Goal: Task Accomplishment & Management: Manage account settings

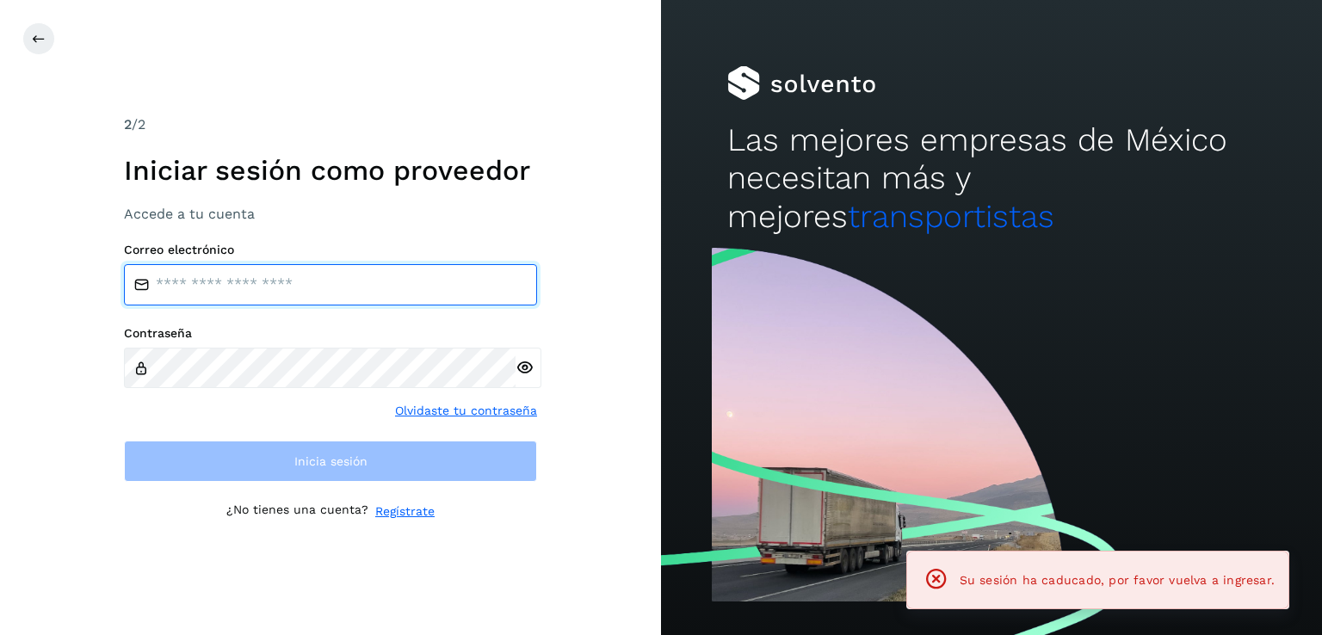
click at [250, 283] on input "email" at bounding box center [330, 284] width 413 height 41
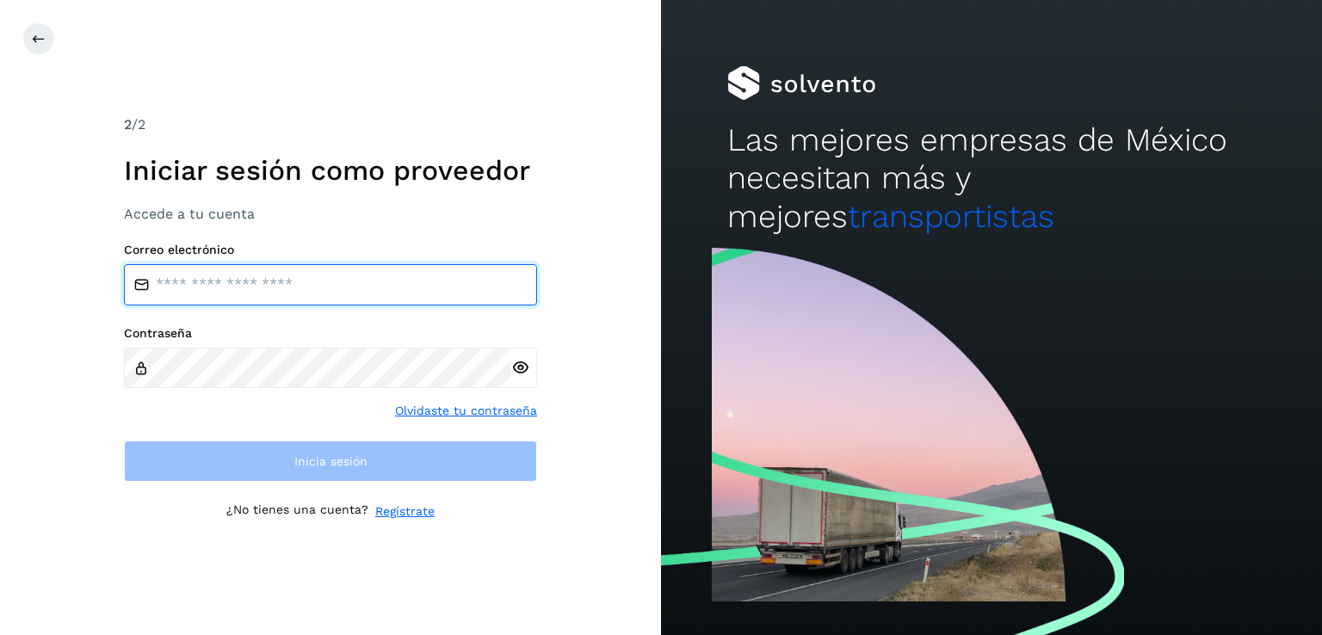
type input "**********"
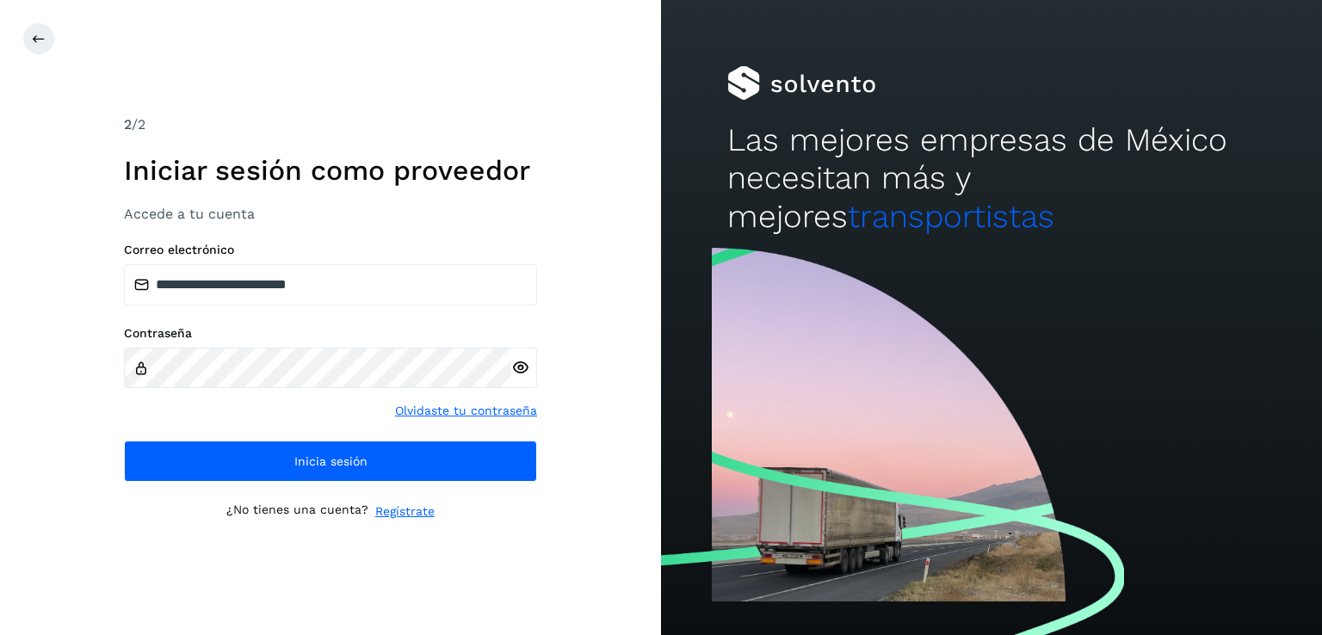
click at [527, 372] on icon at bounding box center [520, 368] width 18 height 18
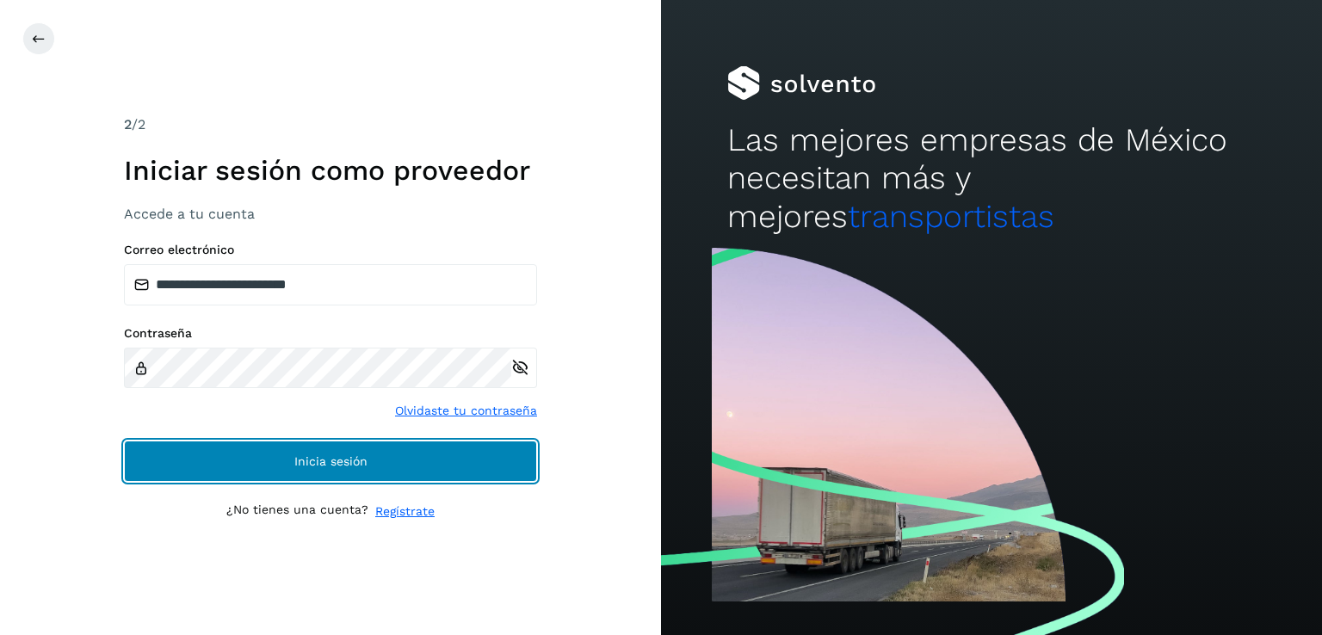
click at [389, 465] on button "Inicia sesión" at bounding box center [330, 461] width 413 height 41
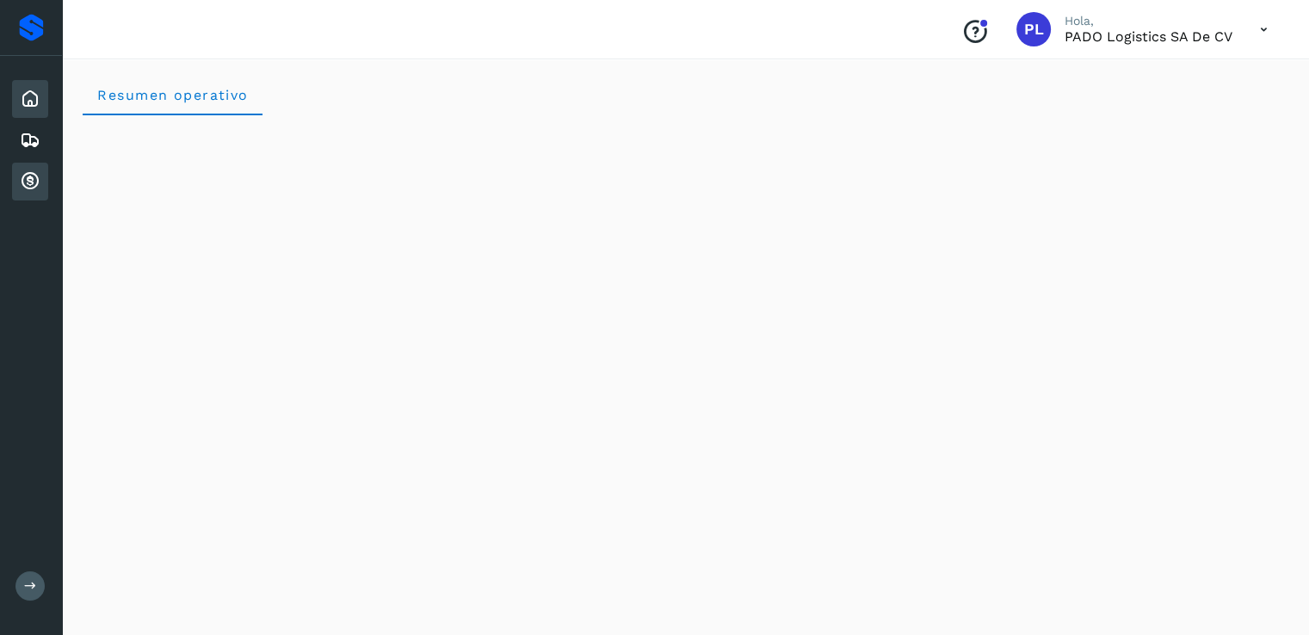
click at [28, 177] on icon at bounding box center [30, 181] width 21 height 21
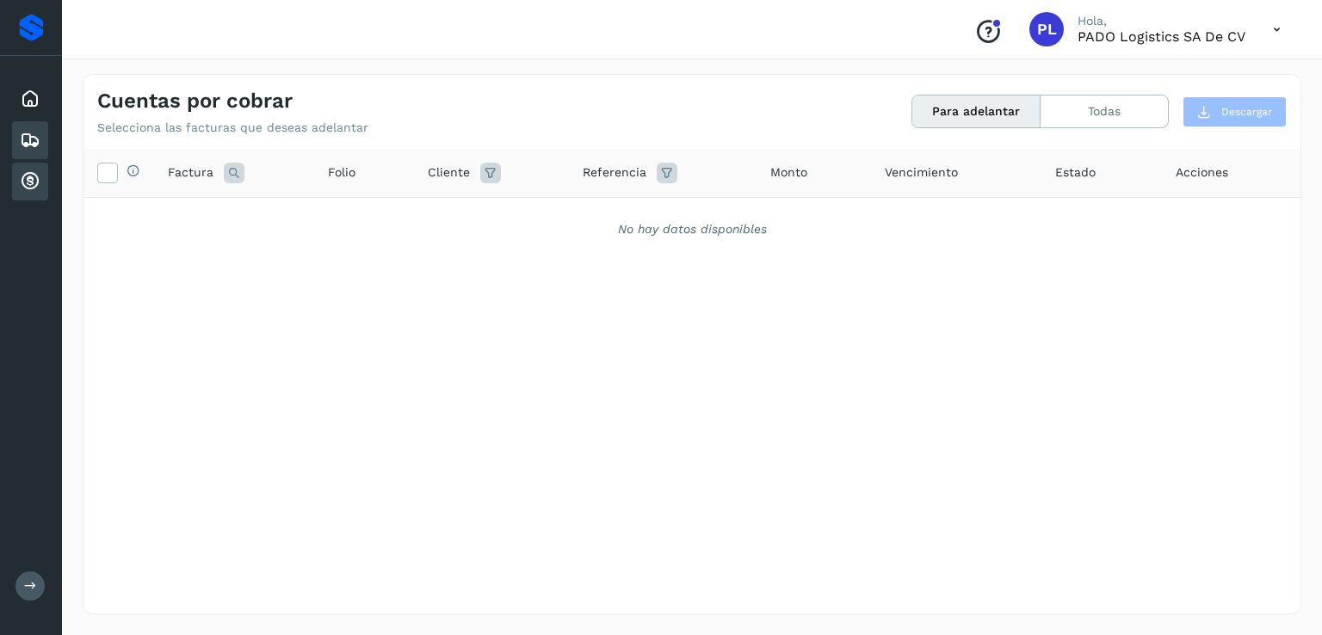
click at [26, 134] on icon at bounding box center [30, 140] width 21 height 21
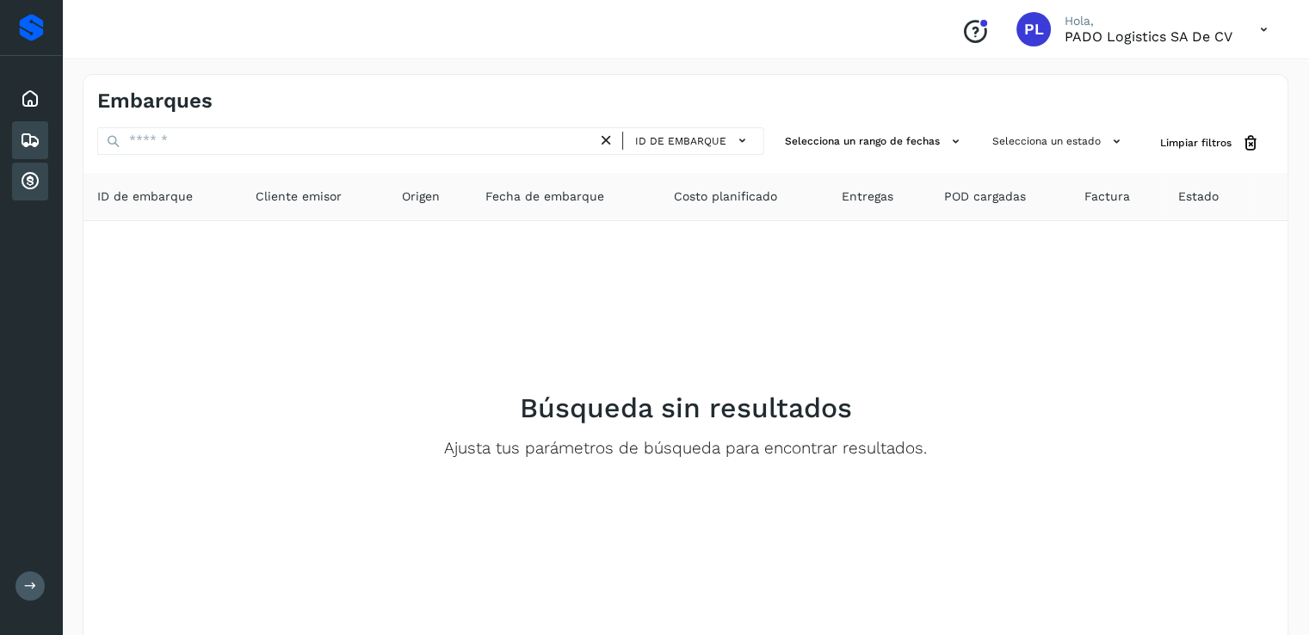
click at [28, 176] on icon at bounding box center [30, 181] width 21 height 21
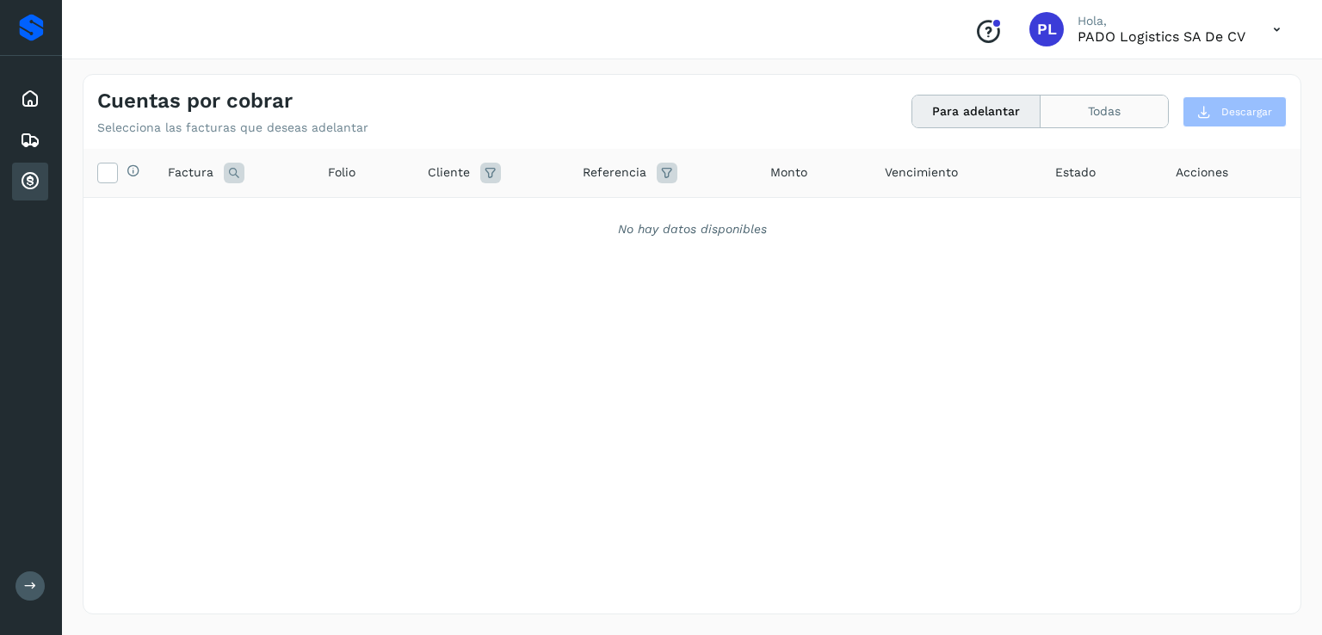
click at [1102, 122] on button "Todas" at bounding box center [1104, 112] width 127 height 32
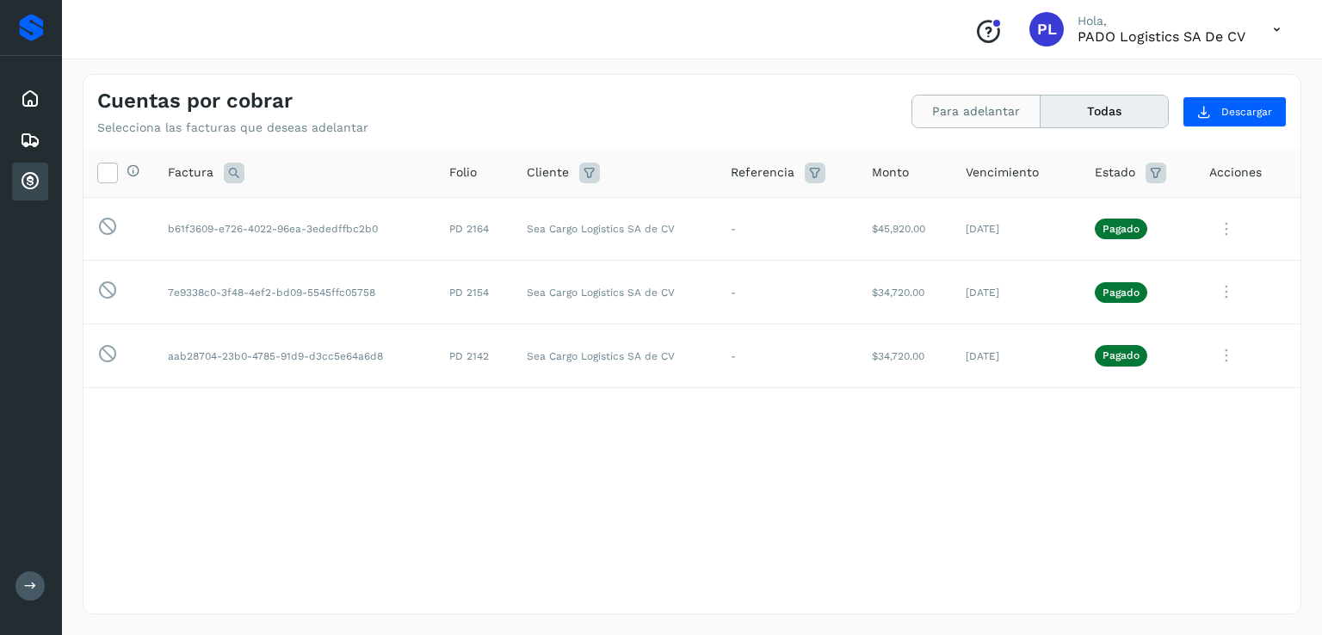
click at [996, 111] on button "Para adelantar" at bounding box center [976, 112] width 128 height 32
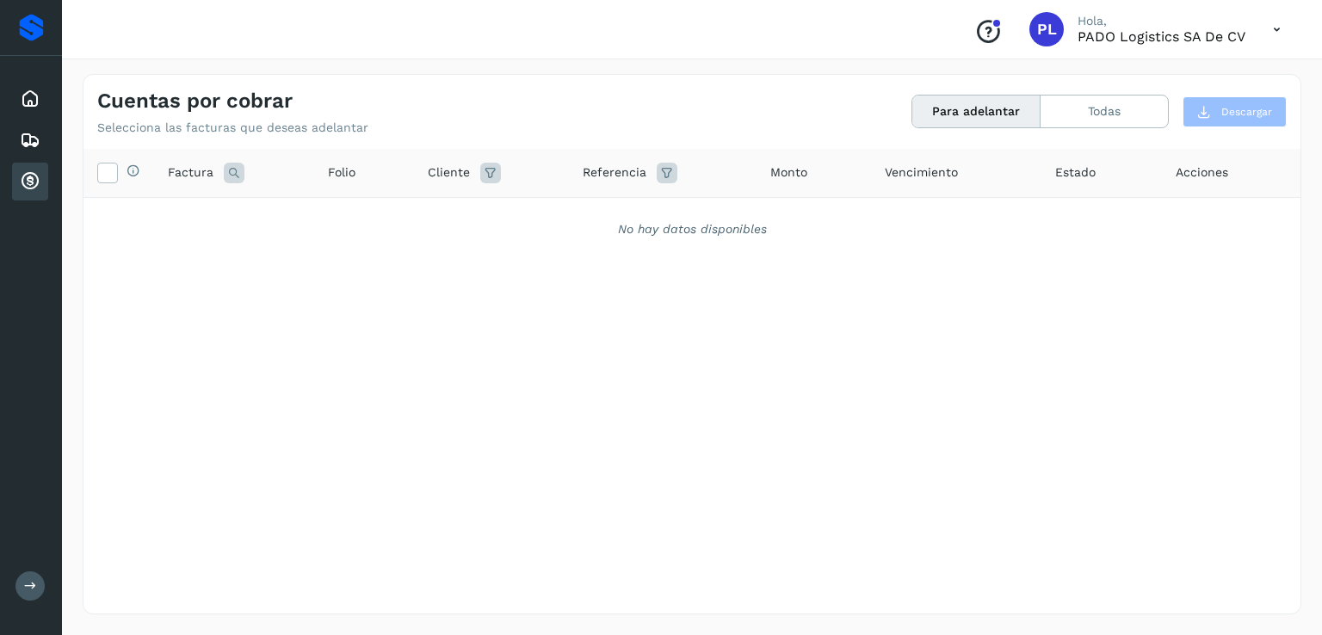
click at [1277, 23] on icon at bounding box center [1276, 29] width 35 height 35
click at [1128, 73] on div "Cerrar sesión" at bounding box center [1191, 77] width 205 height 33
